Goal: Task Accomplishment & Management: Manage account settings

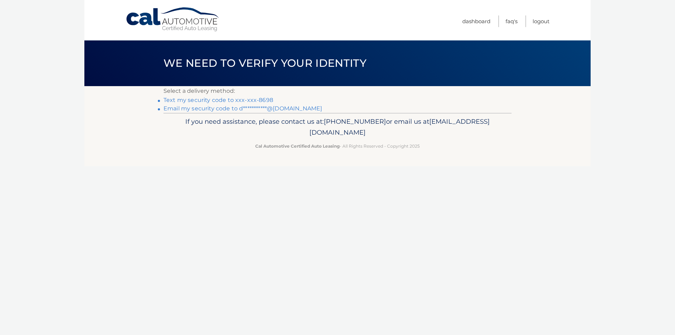
click at [246, 100] on link "Text my security code to xxx-xxx-8698" at bounding box center [219, 100] width 110 height 7
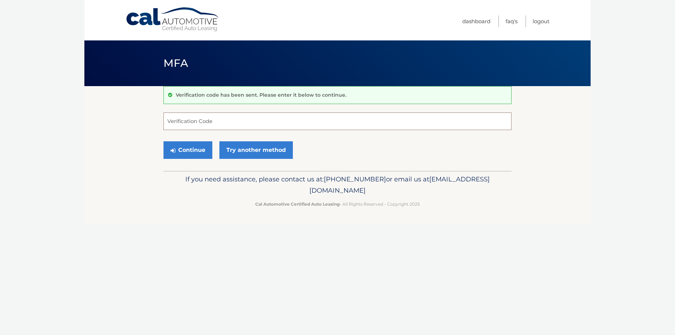
click at [229, 123] on input "Verification Code" at bounding box center [338, 122] width 348 height 18
type input "124245"
click at [191, 149] on button "Continue" at bounding box center [188, 150] width 49 height 18
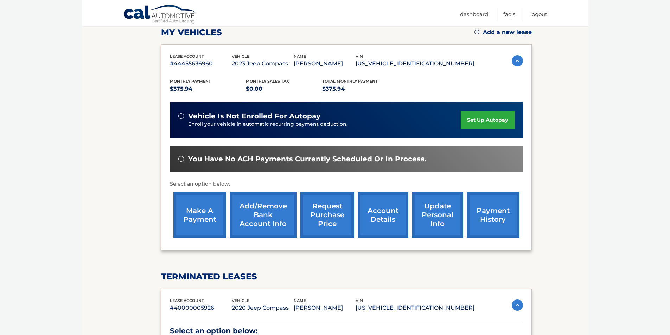
scroll to position [105, 0]
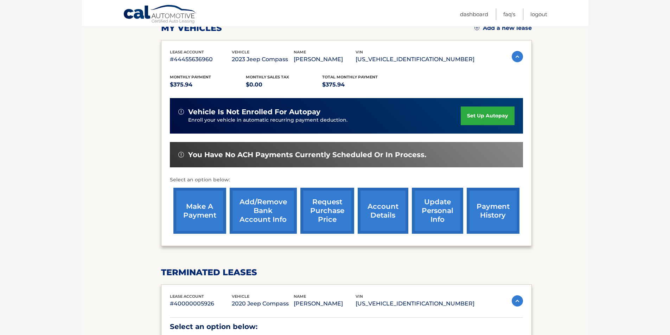
click at [204, 213] on link "make a payment" at bounding box center [199, 211] width 53 height 46
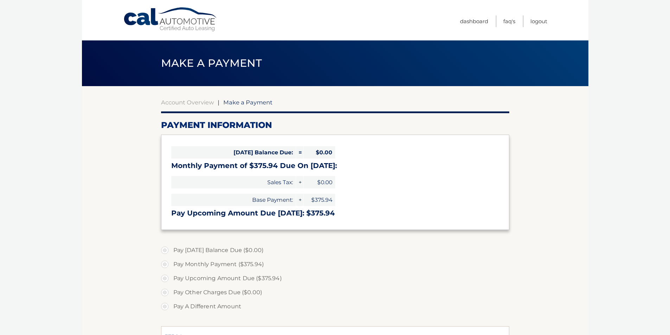
select select "Njc4ODVmMjAtMjI4ZS00MTZkLTg1NjMtZjY5NzZiNjUxMDli"
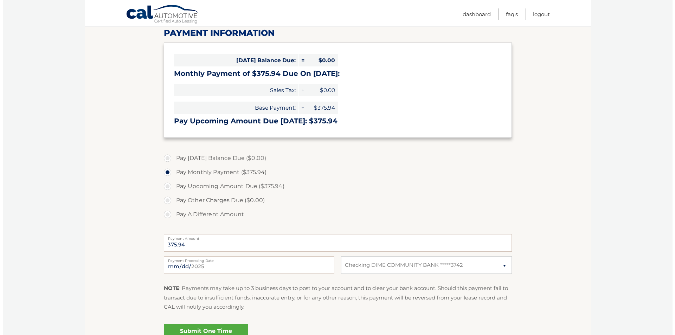
scroll to position [132, 0]
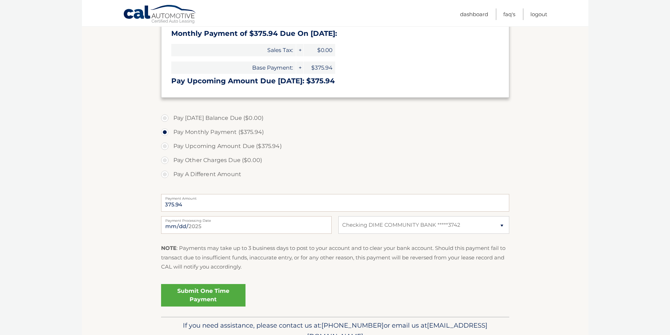
click at [212, 297] on link "Submit One Time Payment" at bounding box center [203, 295] width 84 height 23
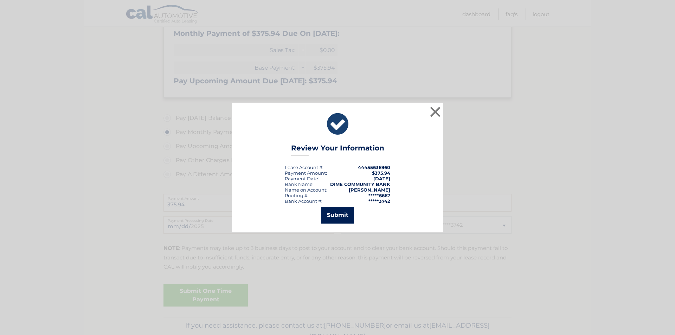
click at [343, 214] on button "Submit" at bounding box center [337, 215] width 33 height 17
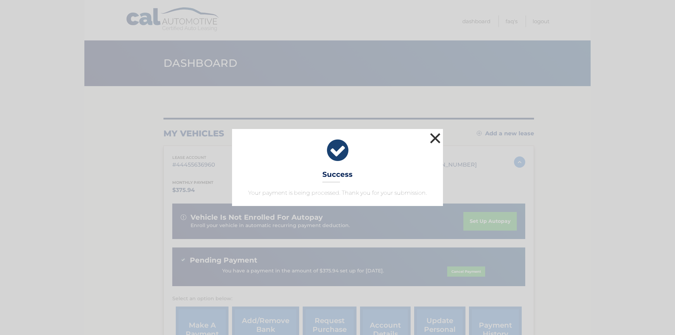
click at [437, 137] on button "×" at bounding box center [435, 138] width 14 height 14
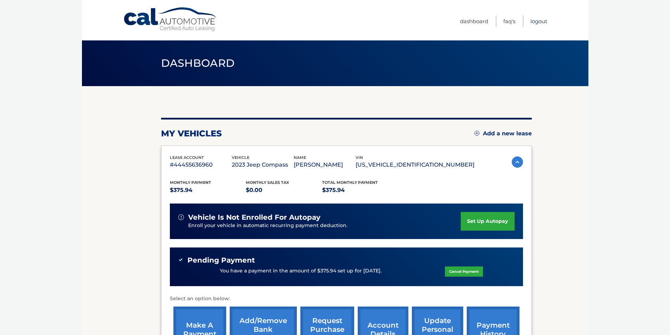
click at [542, 22] on link "Logout" at bounding box center [538, 21] width 17 height 12
